Goal: Register for event/course

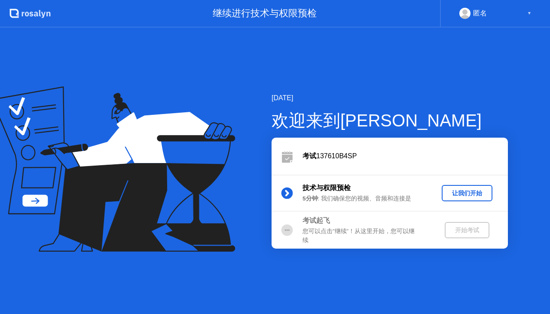
click at [380, 154] on div "考试 137610B4SP" at bounding box center [404, 156] width 205 height 10
click at [454, 195] on div "让我们开始" at bounding box center [467, 193] width 44 height 8
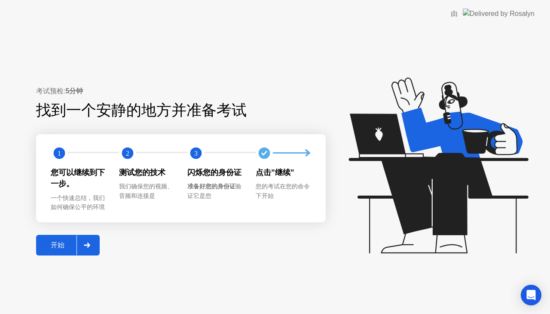
click at [50, 238] on button "开始" at bounding box center [68, 245] width 64 height 21
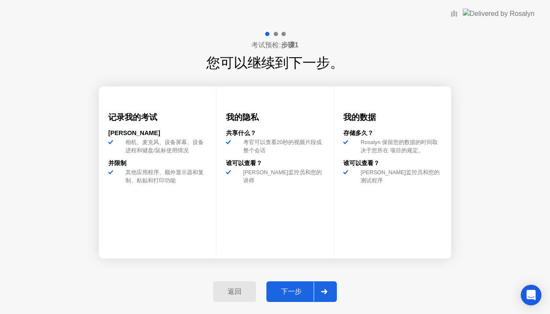
click at [303, 284] on button "下一步" at bounding box center [301, 291] width 70 height 21
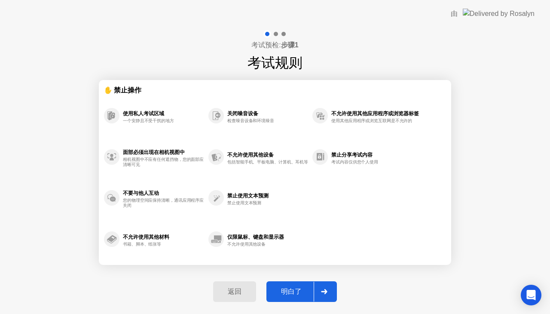
click at [306, 293] on div "明白了" at bounding box center [291, 291] width 45 height 9
select select "Available cameras"
select select "Available speakers"
select select "Available microphones"
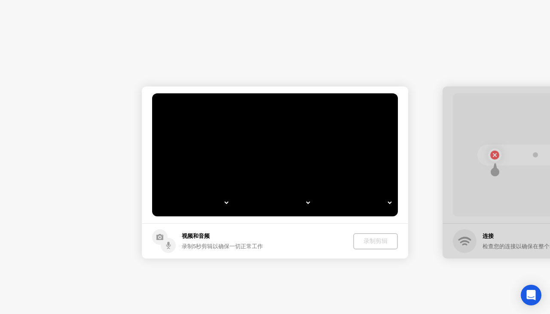
select select "**********"
select select "*******"
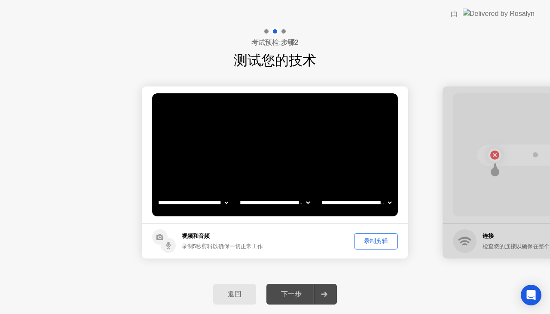
click at [298, 294] on div "下一步" at bounding box center [291, 294] width 45 height 9
click at [373, 245] on button "录制剪辑" at bounding box center [376, 241] width 44 height 16
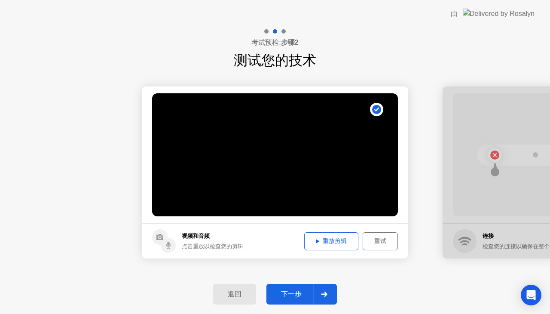
click at [297, 298] on div "下一步" at bounding box center [291, 294] width 45 height 9
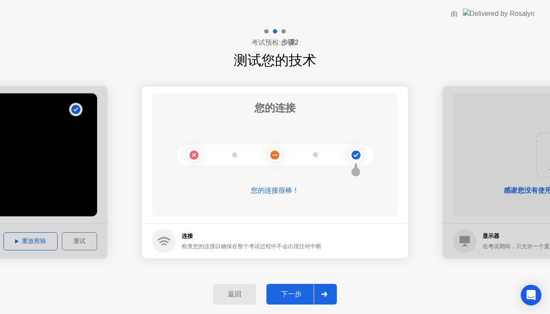
click at [280, 297] on div "下一步" at bounding box center [291, 294] width 45 height 9
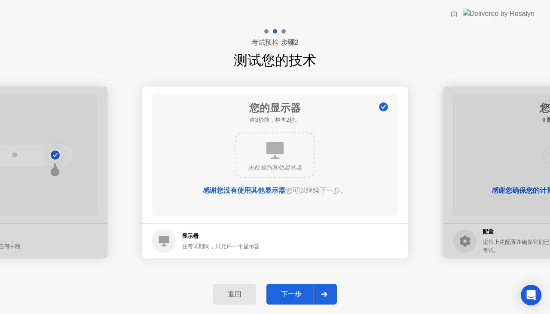
click at [287, 299] on div "下一步" at bounding box center [291, 294] width 45 height 9
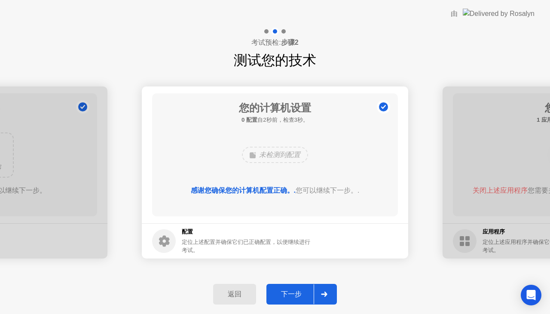
click at [291, 287] on button "下一步" at bounding box center [301, 294] width 70 height 21
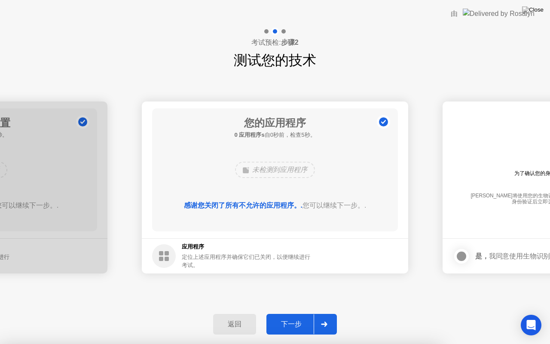
click at [302, 313] on div "下一步" at bounding box center [291, 324] width 45 height 9
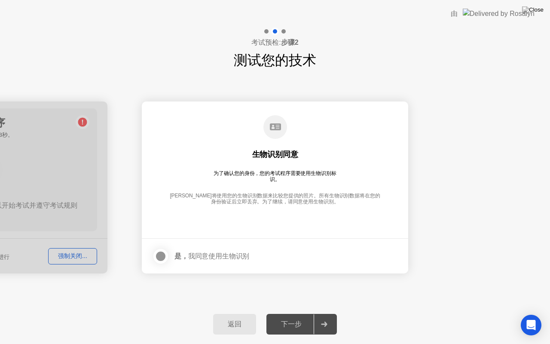
click at [216, 311] on div "返回 下一步" at bounding box center [275, 324] width 550 height 40
click at [234, 313] on div "返回" at bounding box center [235, 324] width 38 height 9
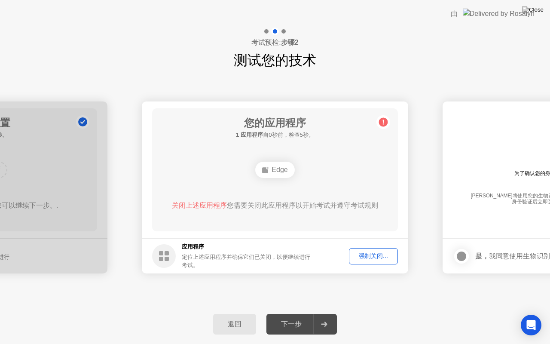
click at [372, 260] on div "强制关闭..." at bounding box center [373, 256] width 43 height 8
click at [280, 166] on div "Edge" at bounding box center [274, 170] width 39 height 16
click at [172, 254] on circle at bounding box center [164, 256] width 24 height 24
click at [537, 13] on img at bounding box center [532, 9] width 21 height 7
